Goal: Transaction & Acquisition: Purchase product/service

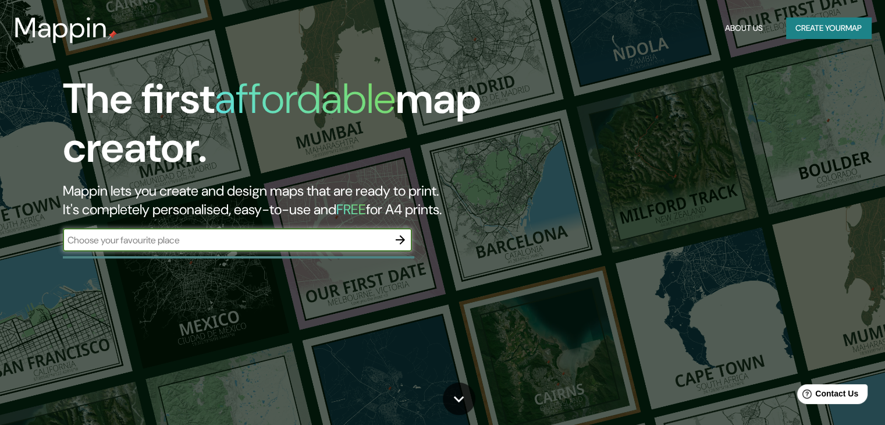
click at [348, 241] on input "text" at bounding box center [226, 239] width 326 height 13
type input "galerias [GEOGRAPHIC_DATA][PERSON_NAME]"
click at [348, 241] on input "galerias [GEOGRAPHIC_DATA][PERSON_NAME]" at bounding box center [226, 239] width 326 height 13
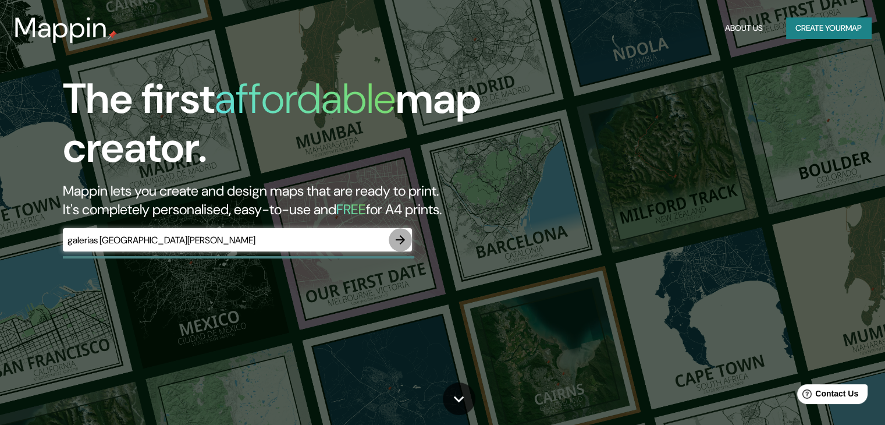
click at [398, 240] on icon "button" at bounding box center [400, 240] width 14 height 14
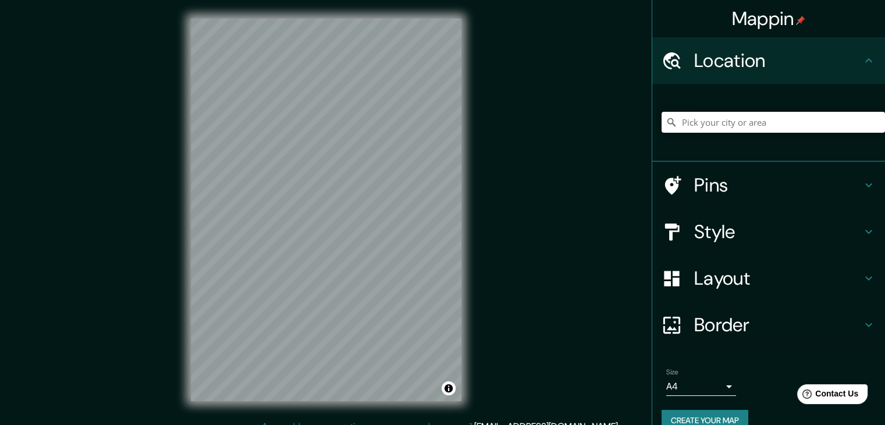
click at [698, 122] on input "Pick your city or area" at bounding box center [772, 122] width 223 height 21
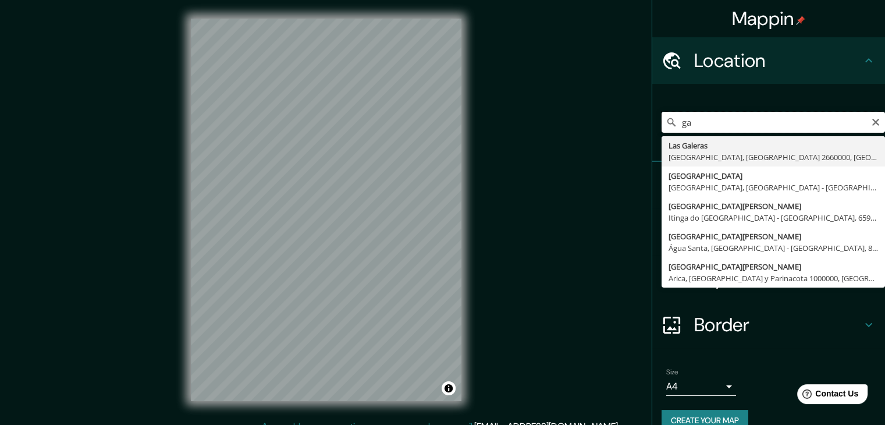
type input "g"
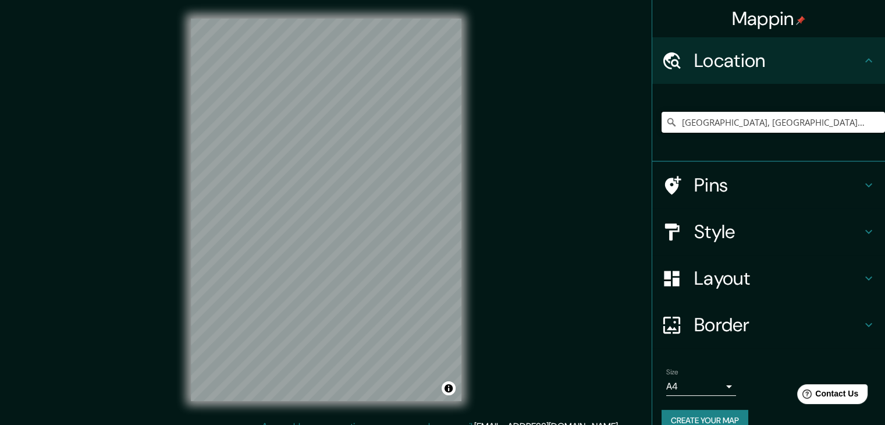
type input "[GEOGRAPHIC_DATA], [GEOGRAPHIC_DATA], [GEOGRAPHIC_DATA]"
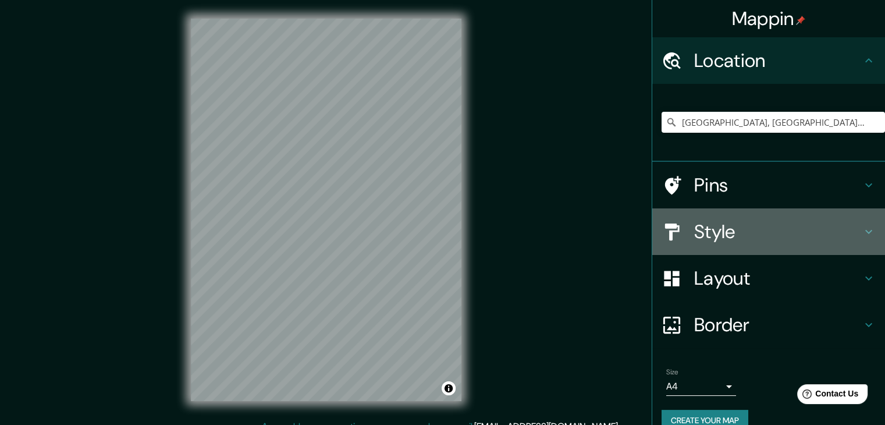
click at [791, 224] on h4 "Style" at bounding box center [778, 231] width 168 height 23
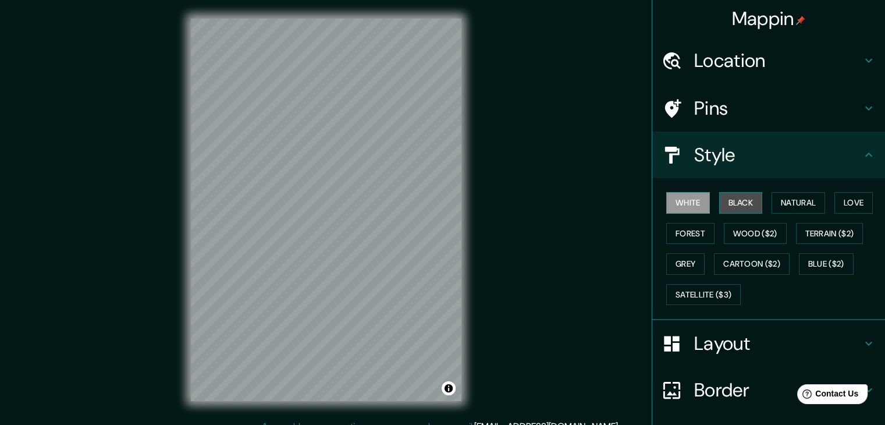
click at [735, 196] on button "Black" at bounding box center [741, 203] width 44 height 22
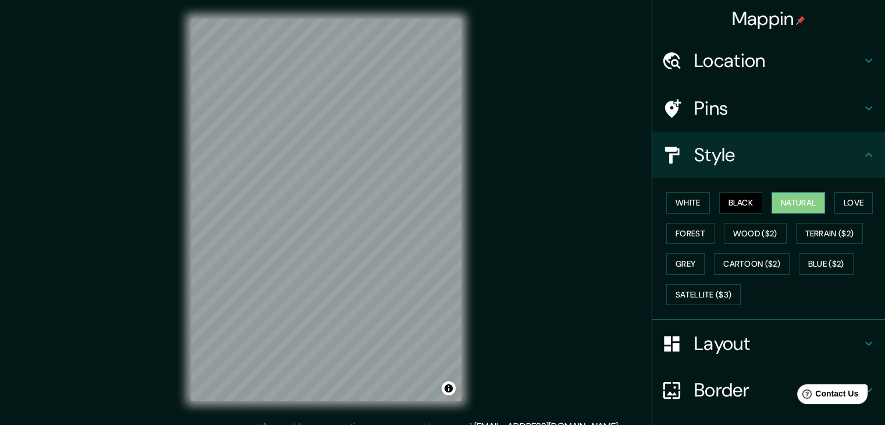
click at [771, 201] on button "Natural" at bounding box center [798, 203] width 54 height 22
click at [843, 202] on button "Love" at bounding box center [853, 203] width 38 height 22
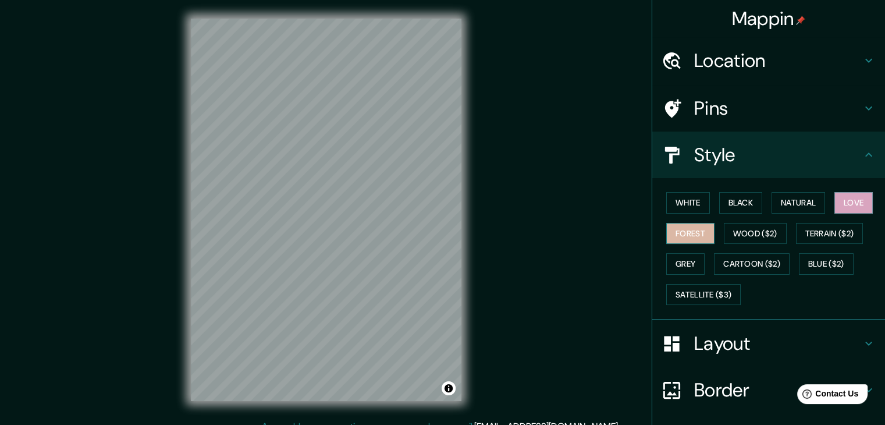
click at [671, 230] on button "Forest" at bounding box center [690, 234] width 48 height 22
click at [747, 240] on button "Wood ($2)" at bounding box center [755, 234] width 63 height 22
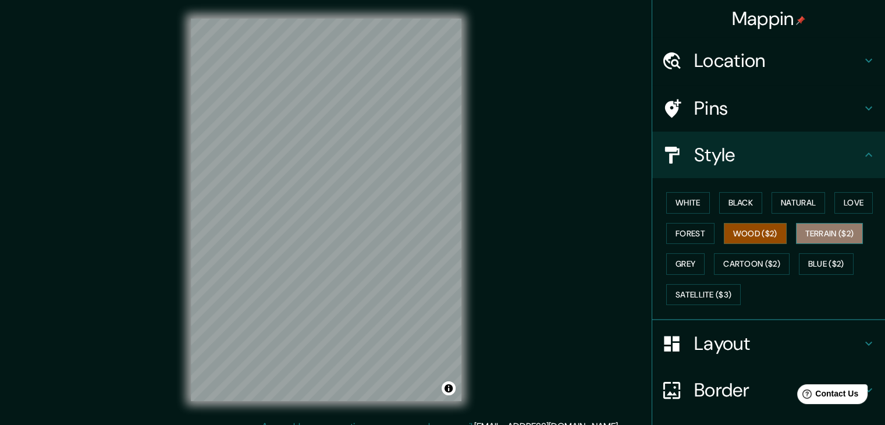
click at [800, 228] on button "Terrain ($2)" at bounding box center [829, 234] width 67 height 22
click at [683, 269] on button "Grey" at bounding box center [685, 264] width 38 height 22
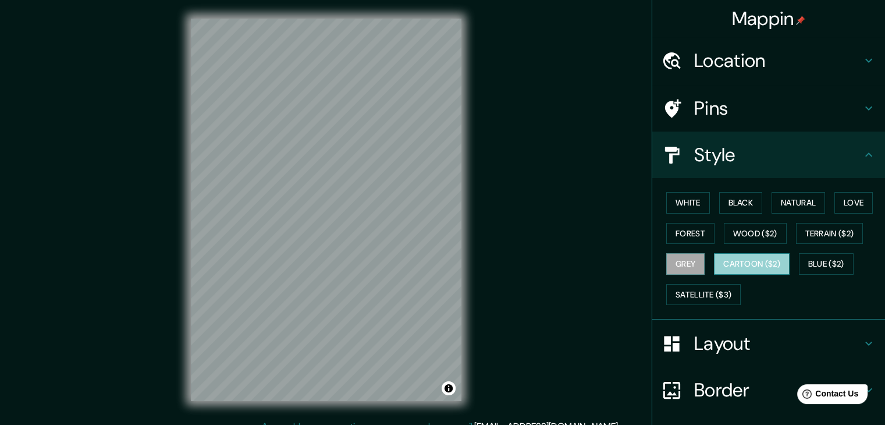
click at [739, 262] on button "Cartoon ($2)" at bounding box center [752, 264] width 76 height 22
click at [799, 263] on button "Blue ($2)" at bounding box center [826, 264] width 55 height 22
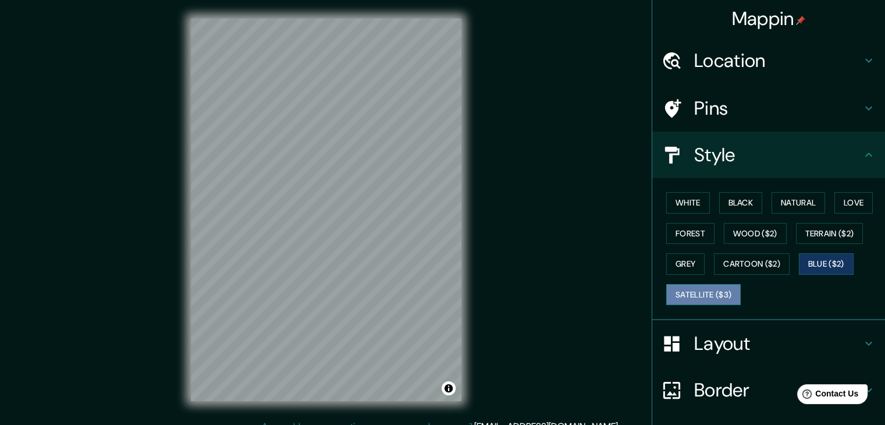
click at [687, 294] on button "Satellite ($3)" at bounding box center [703, 295] width 74 height 22
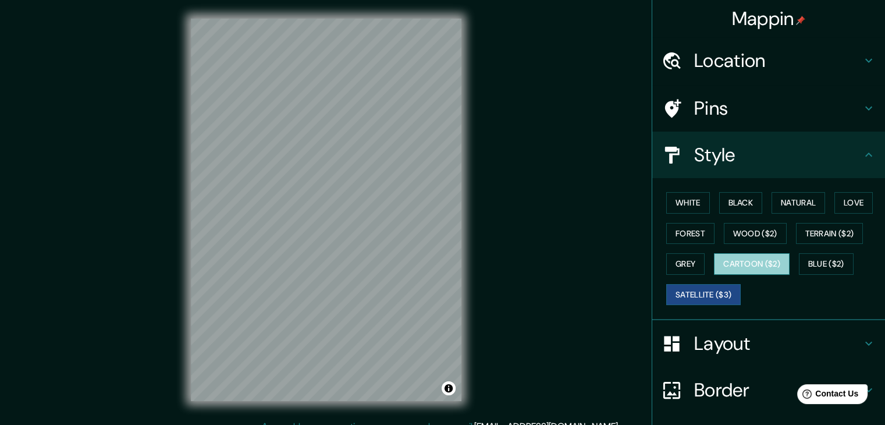
click at [745, 261] on button "Cartoon ($2)" at bounding box center [752, 264] width 76 height 22
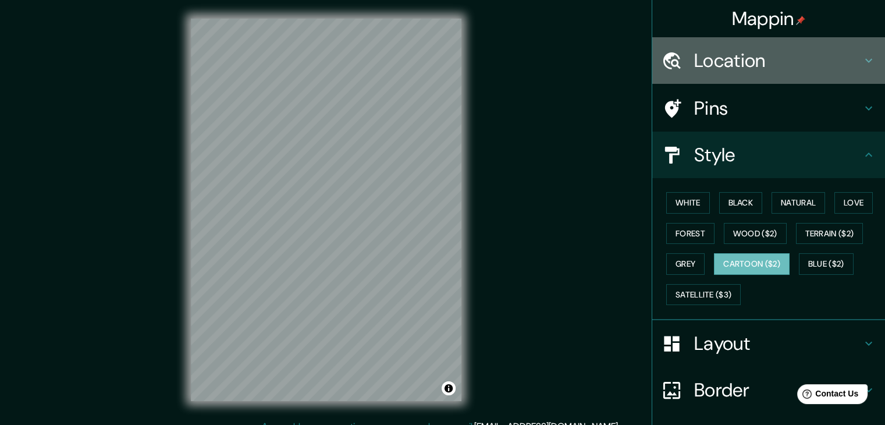
click at [814, 49] on h4 "Location" at bounding box center [778, 60] width 168 height 23
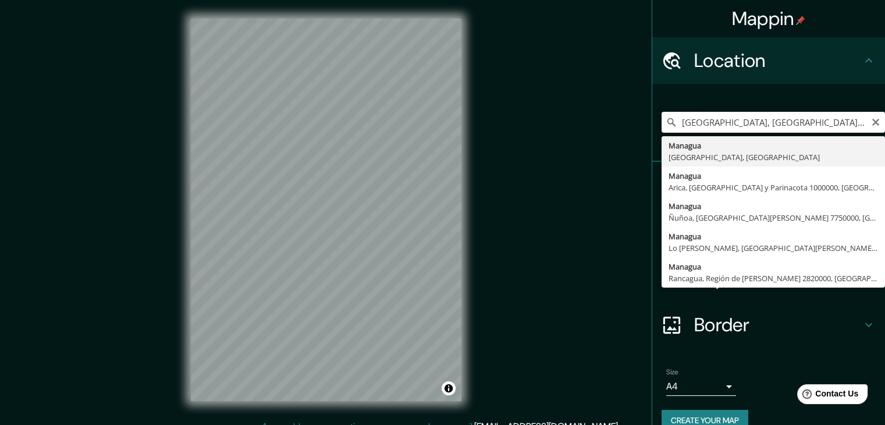
click at [849, 123] on input "[GEOGRAPHIC_DATA], [GEOGRAPHIC_DATA], [GEOGRAPHIC_DATA]" at bounding box center [772, 122] width 223 height 21
drag, startPoint x: 849, startPoint y: 123, endPoint x: 882, endPoint y: 129, distance: 33.2
click at [882, 129] on div "Mappin Location [GEOGRAPHIC_DATA], [GEOGRAPHIC_DATA], [GEOGRAPHIC_DATA] [GEOGRA…" at bounding box center [767, 212] width 233 height 425
click at [858, 119] on input "[GEOGRAPHIC_DATA], [GEOGRAPHIC_DATA], [GEOGRAPHIC_DATA]" at bounding box center [772, 122] width 223 height 21
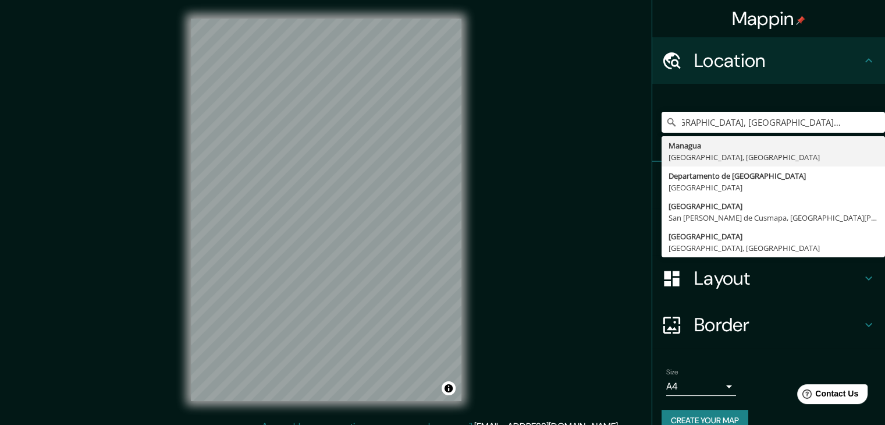
scroll to position [0, 0]
click at [845, 122] on input "[GEOGRAPHIC_DATA], [GEOGRAPHIC_DATA], [GEOGRAPHIC_DATA] g" at bounding box center [772, 122] width 223 height 21
drag, startPoint x: 845, startPoint y: 122, endPoint x: 879, endPoint y: 132, distance: 36.3
click at [879, 132] on div "Mappin Location [GEOGRAPHIC_DATA], [GEOGRAPHIC_DATA], [GEOGRAPHIC_DATA] g [GEOG…" at bounding box center [767, 212] width 233 height 425
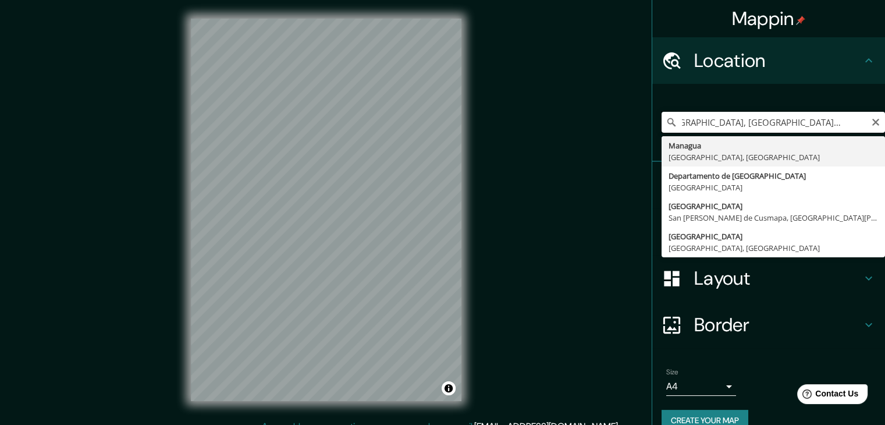
click at [854, 121] on input "[GEOGRAPHIC_DATA], [GEOGRAPHIC_DATA], [GEOGRAPHIC_DATA] g" at bounding box center [772, 122] width 223 height 21
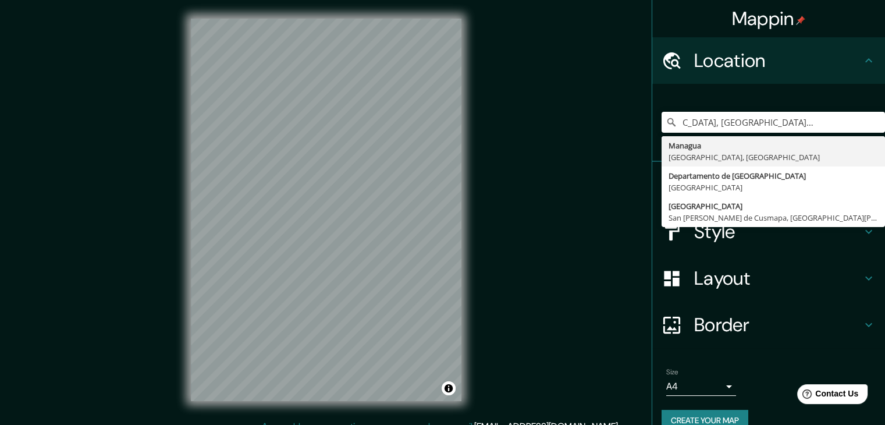
scroll to position [0, 0]
click at [852, 122] on input "[GEOGRAPHIC_DATA], [GEOGRAPHIC_DATA], [GEOGRAPHIC_DATA] galerias" at bounding box center [772, 122] width 223 height 21
drag, startPoint x: 852, startPoint y: 122, endPoint x: 870, endPoint y: 129, distance: 19.9
click at [870, 129] on input "[GEOGRAPHIC_DATA], [GEOGRAPHIC_DATA], [GEOGRAPHIC_DATA] galerias" at bounding box center [772, 122] width 223 height 21
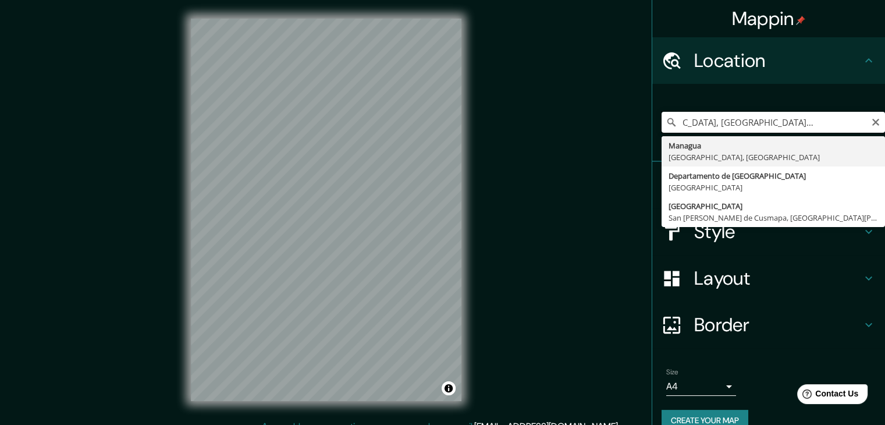
click at [858, 122] on input "[GEOGRAPHIC_DATA], [GEOGRAPHIC_DATA], [GEOGRAPHIC_DATA] galerias" at bounding box center [772, 122] width 223 height 21
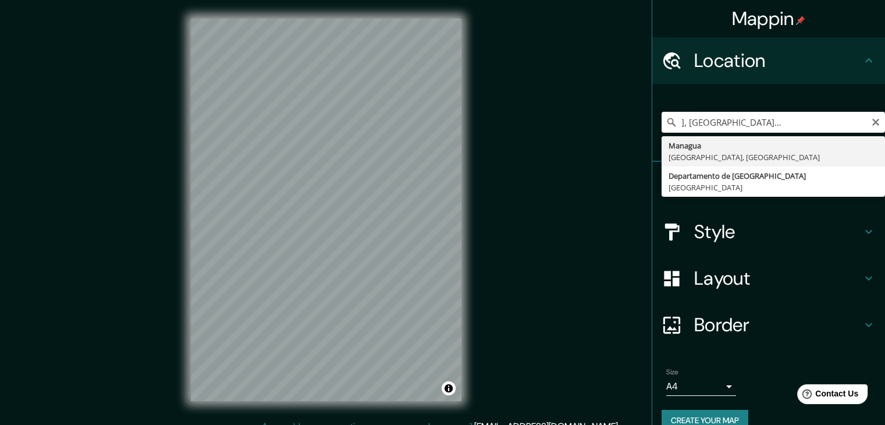
scroll to position [0, 0]
click at [848, 125] on input "[GEOGRAPHIC_DATA], [GEOGRAPHIC_DATA], [GEOGRAPHIC_DATA]" at bounding box center [772, 122] width 223 height 21
drag, startPoint x: 848, startPoint y: 125, endPoint x: 893, endPoint y: 133, distance: 45.4
click at [884, 133] on html "Mappin Location [GEOGRAPHIC_DATA], [GEOGRAPHIC_DATA], [GEOGRAPHIC_DATA] [GEOGRA…" at bounding box center [442, 212] width 885 height 425
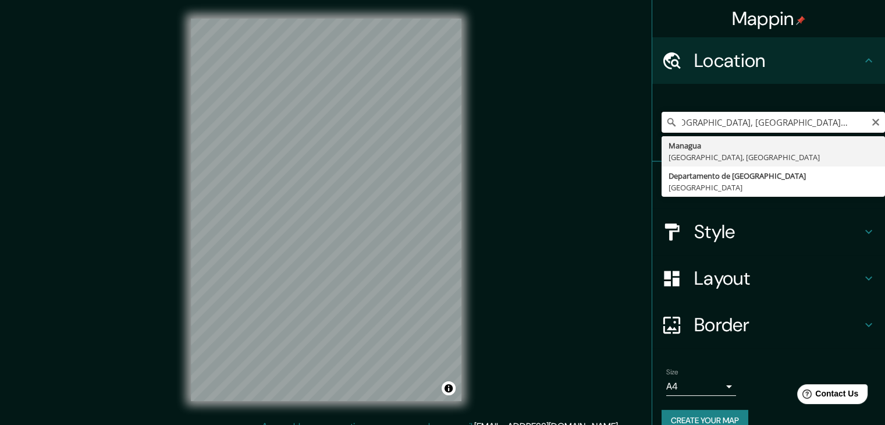
click at [856, 122] on input "[GEOGRAPHIC_DATA], [GEOGRAPHIC_DATA], [GEOGRAPHIC_DATA]" at bounding box center [772, 122] width 223 height 21
click at [859, 124] on input "[GEOGRAPHIC_DATA], [GEOGRAPHIC_DATA], [GEOGRAPHIC_DATA]" at bounding box center [772, 122] width 223 height 21
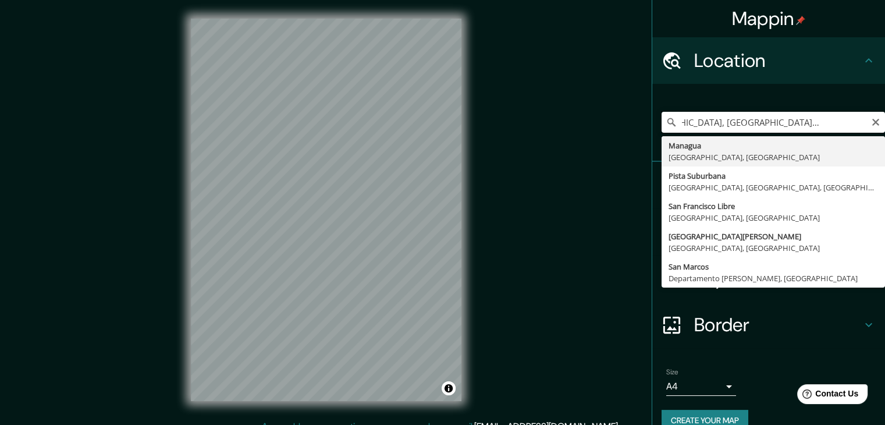
scroll to position [0, 51]
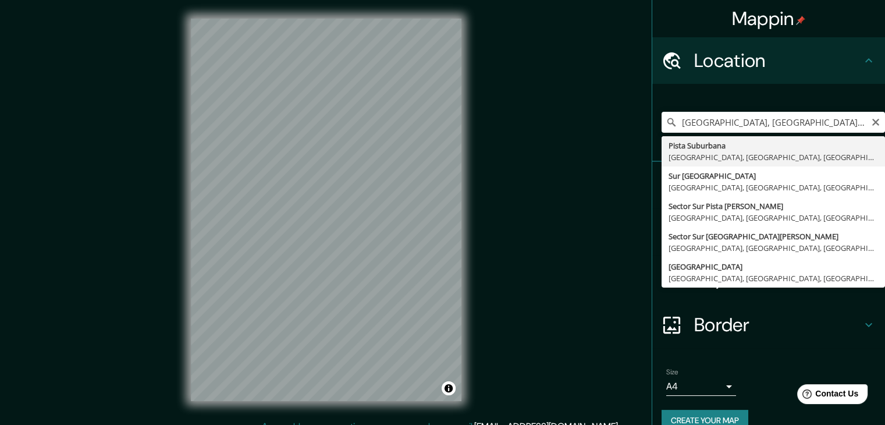
type input "Pista Suburbana, [GEOGRAPHIC_DATA], [GEOGRAPHIC_DATA], [GEOGRAPHIC_DATA]"
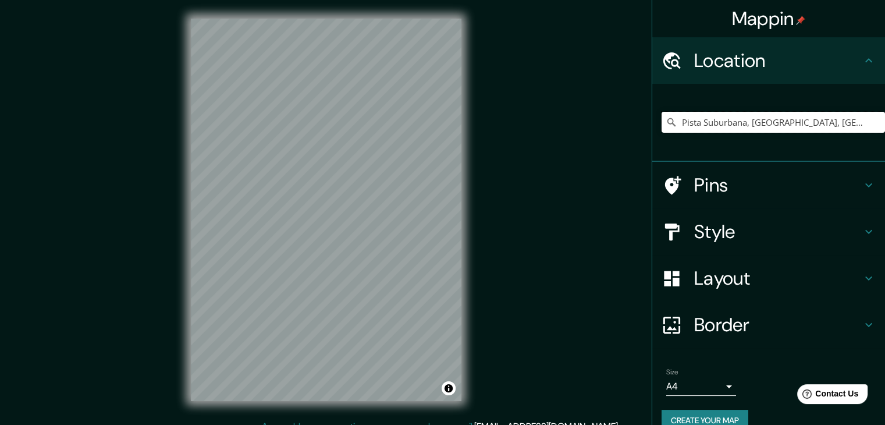
scroll to position [0, 0]
click at [487, 234] on div "Mappin Location [GEOGRAPHIC_DATA] Suburbana, [GEOGRAPHIC_DATA], [GEOGRAPHIC_DAT…" at bounding box center [442, 219] width 885 height 438
